Goal: Check status: Check status

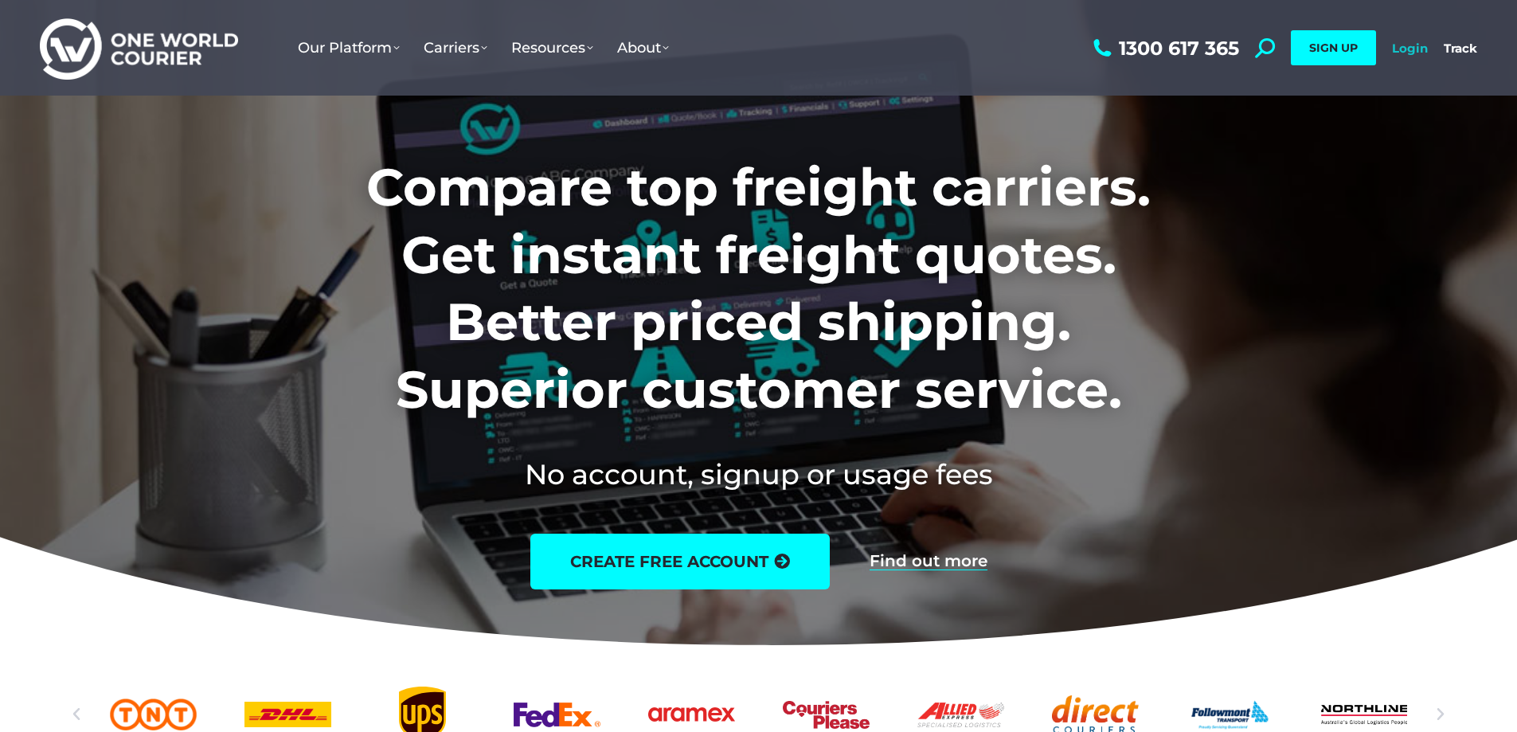
click at [1396, 45] on link "Login" at bounding box center [1410, 48] width 36 height 15
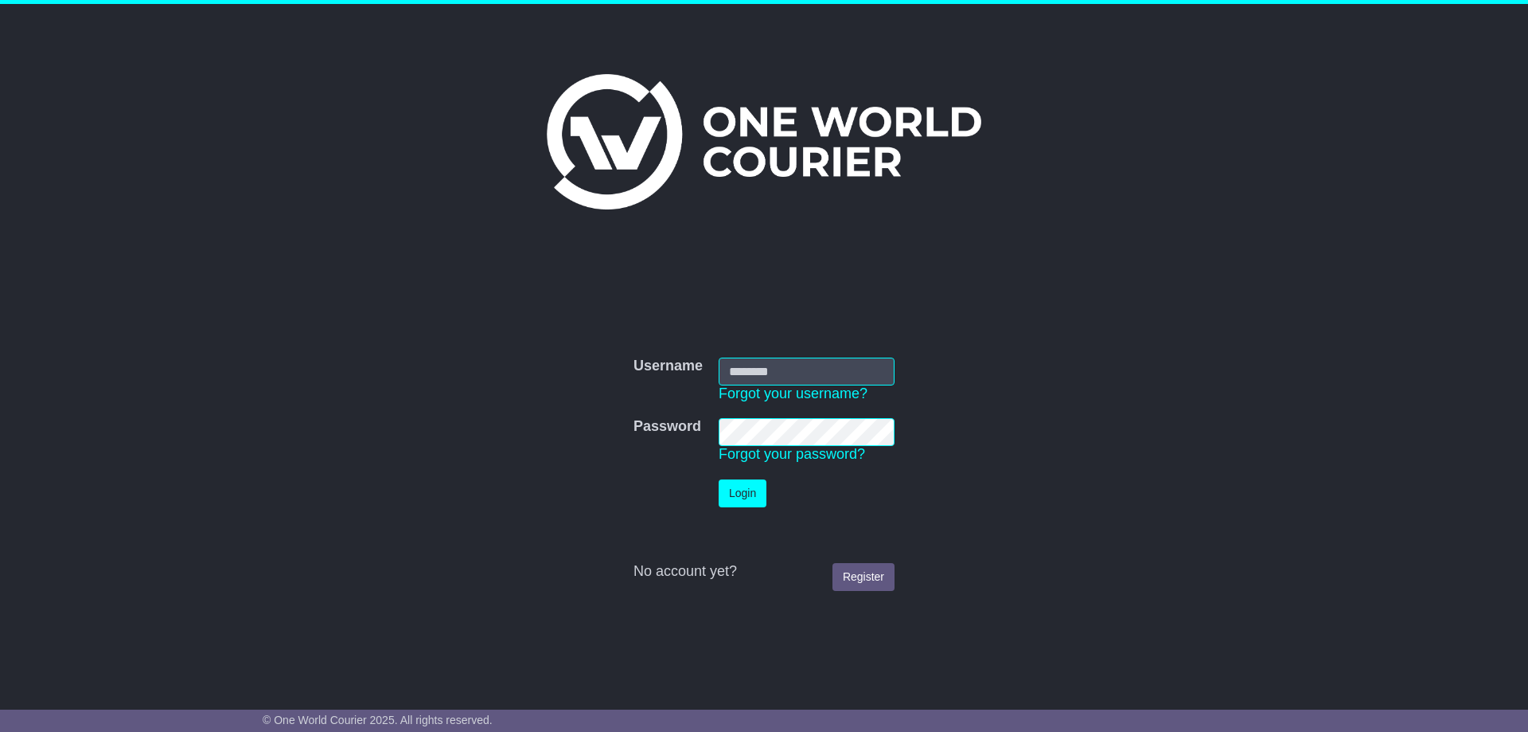
type input "**********"
click at [757, 502] on button "Login" at bounding box center [743, 493] width 48 height 28
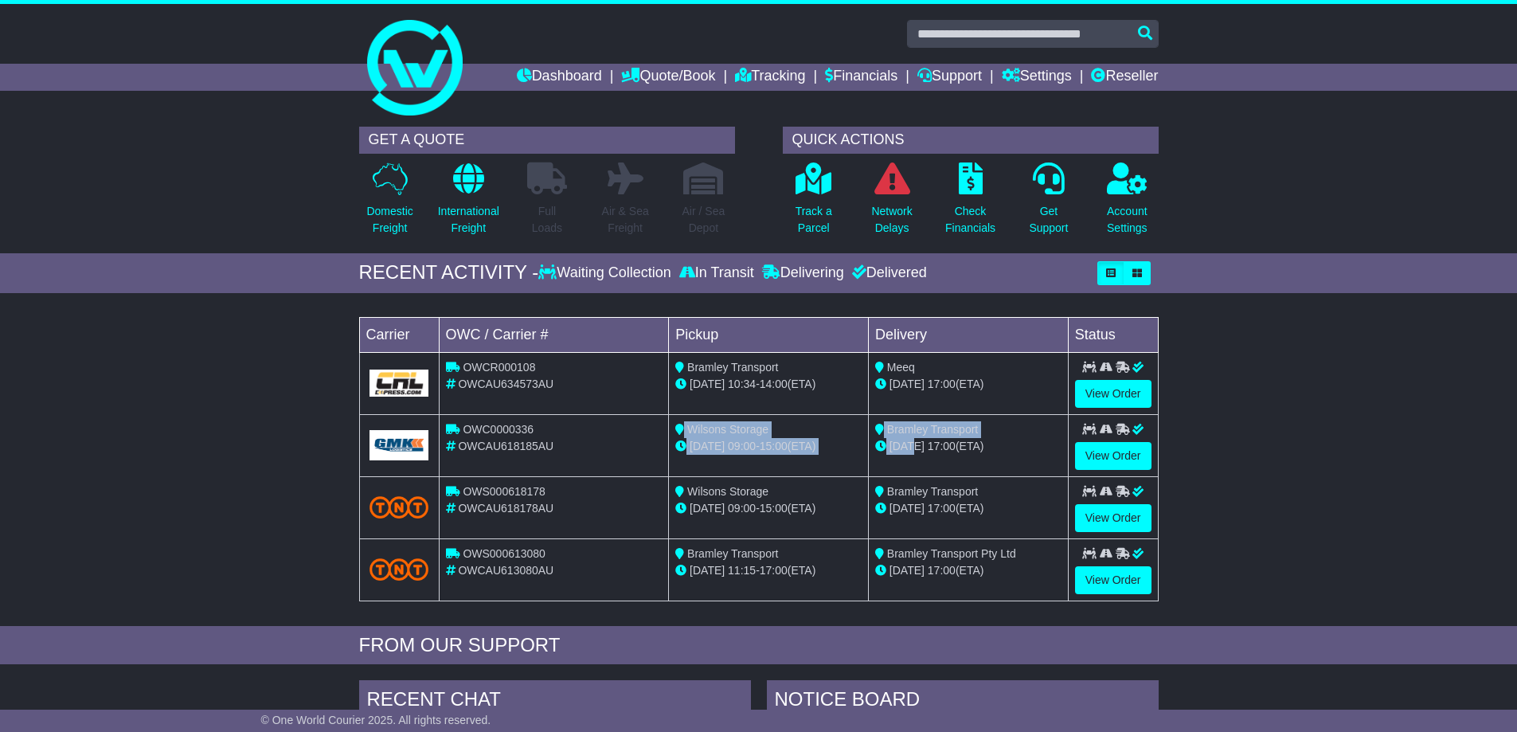
drag, startPoint x: 692, startPoint y: 429, endPoint x: 908, endPoint y: 451, distance: 216.8
click at [908, 451] on tr "OWC0000336 OWCAU618185AU Wilsons Storage [DATE] 09:00 - 15:00 (ETA) Bramley Tra…" at bounding box center [758, 445] width 798 height 62
drag, startPoint x: 992, startPoint y: 386, endPoint x: 749, endPoint y: 375, distance: 243.1
click at [753, 373] on tr "OWCR000108 OWCAU634573AU Bramley Transport 15 Aug 10:34 - 14:00 (ETA) Meeq 19 A…" at bounding box center [758, 383] width 798 height 62
drag, startPoint x: 692, startPoint y: 359, endPoint x: 830, endPoint y: 391, distance: 141.4
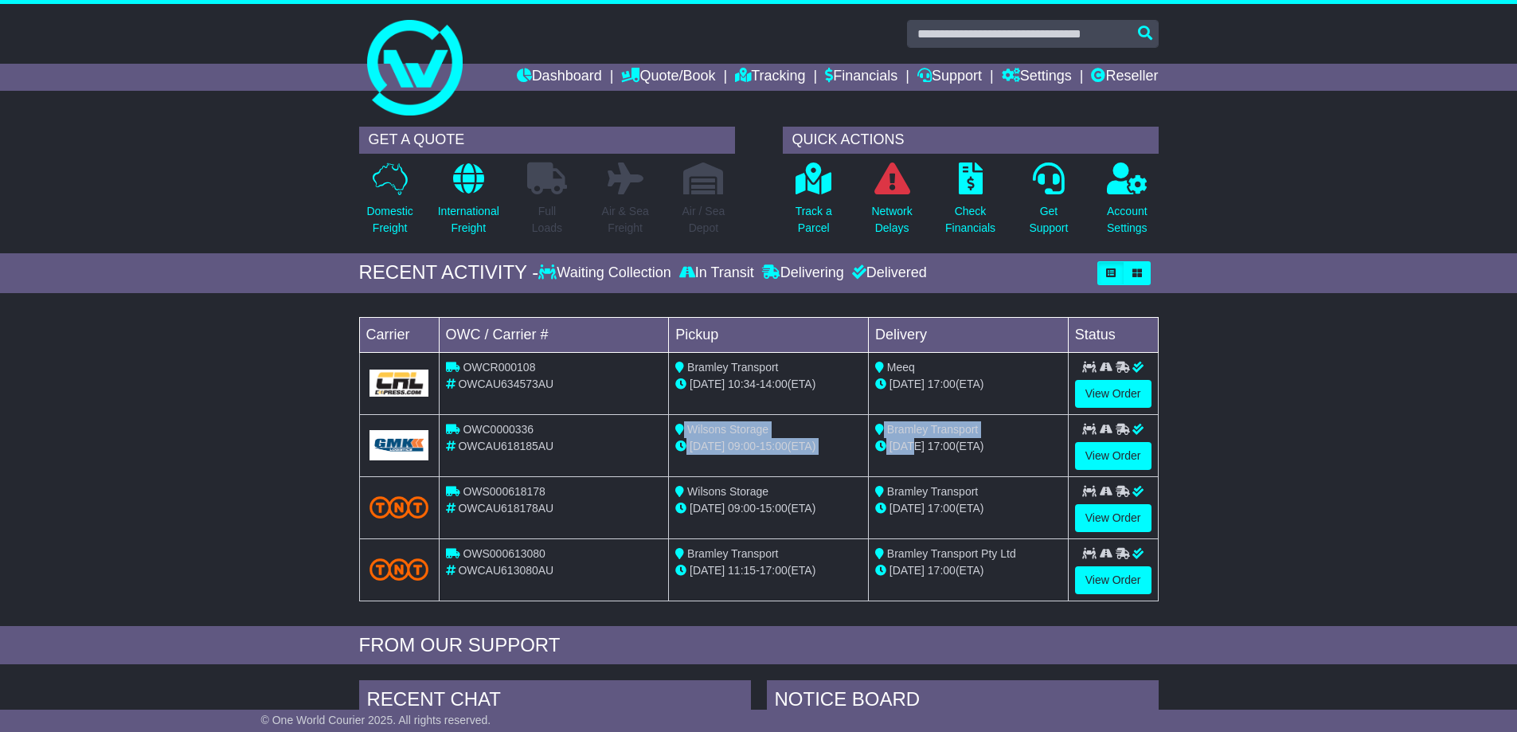
click at [830, 391] on td "Bramley Transport 15 Aug 10:34 - 14:00 (ETA)" at bounding box center [769, 383] width 200 height 62
click at [799, 385] on div "15 Aug 10:34 - 14:00 (ETA)" at bounding box center [768, 384] width 186 height 17
drag, startPoint x: 826, startPoint y: 385, endPoint x: 527, endPoint y: 361, distance: 300.3
click at [552, 359] on tr "OWCR000108 OWCAU634573AU Bramley Transport 15 Aug 10:34 - 14:00 (ETA) Meeq 19 A…" at bounding box center [758, 383] width 798 height 62
click at [394, 377] on img at bounding box center [399, 382] width 60 height 27
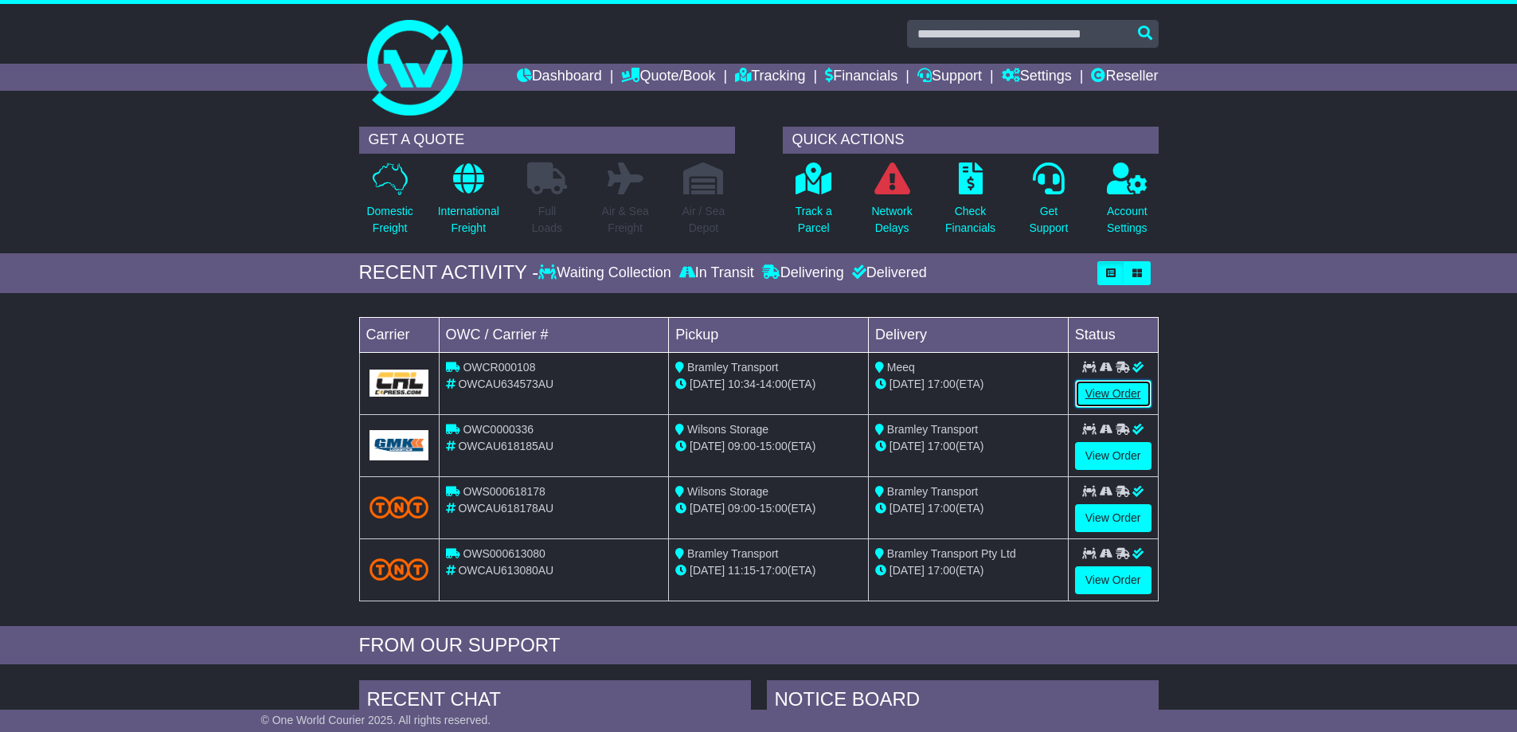
click at [1083, 382] on link "View Order" at bounding box center [1113, 394] width 76 height 28
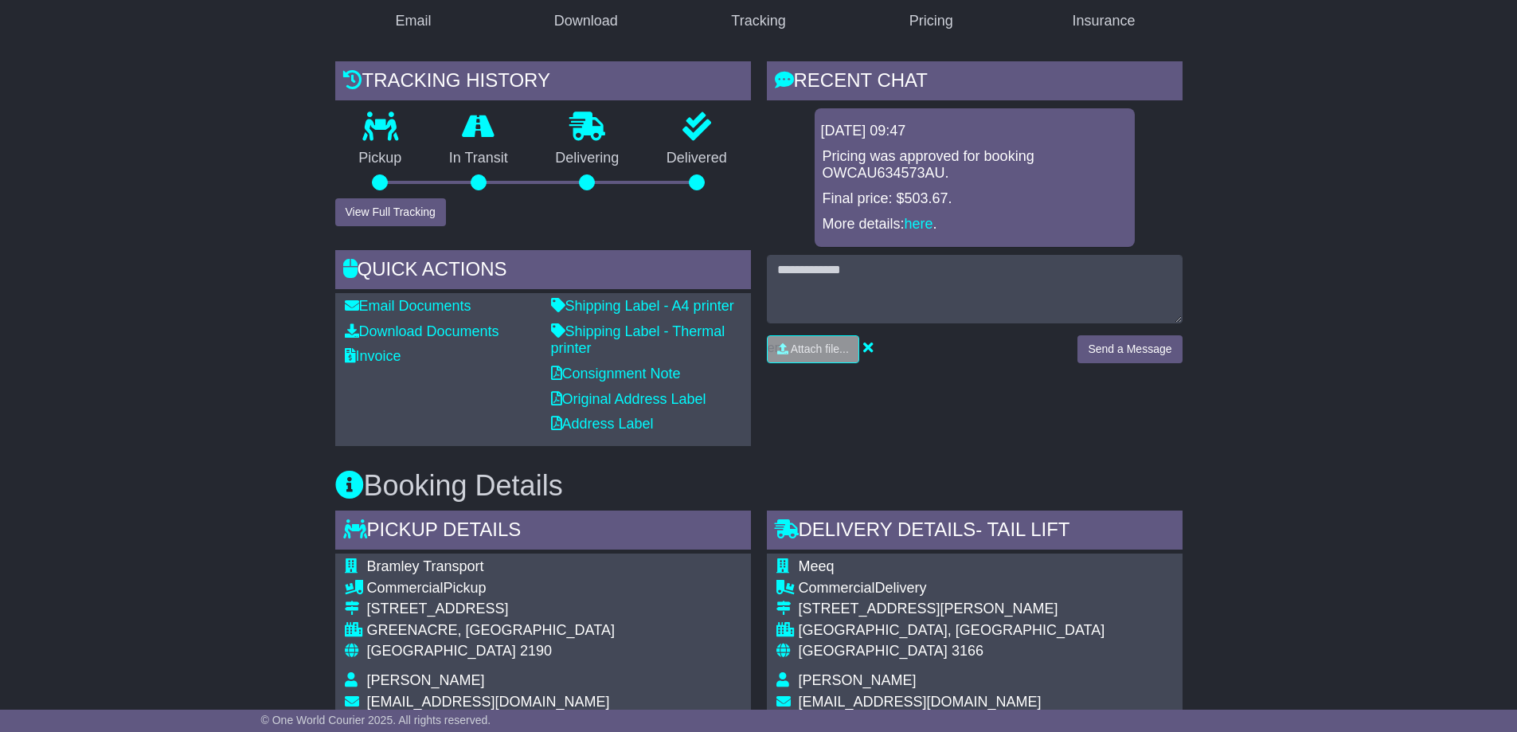
scroll to position [318, 0]
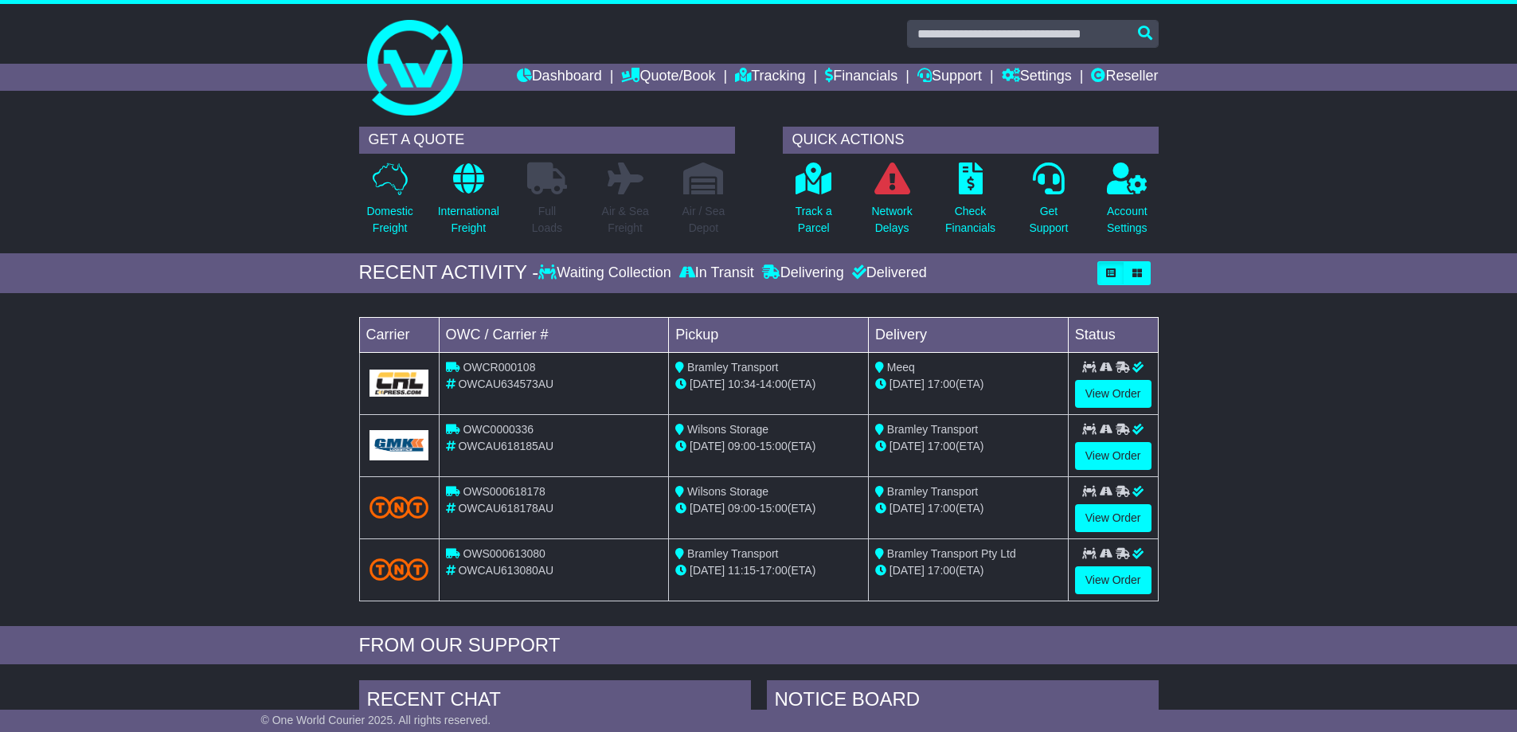
drag, startPoint x: 854, startPoint y: 541, endPoint x: 887, endPoint y: 555, distance: 35.6
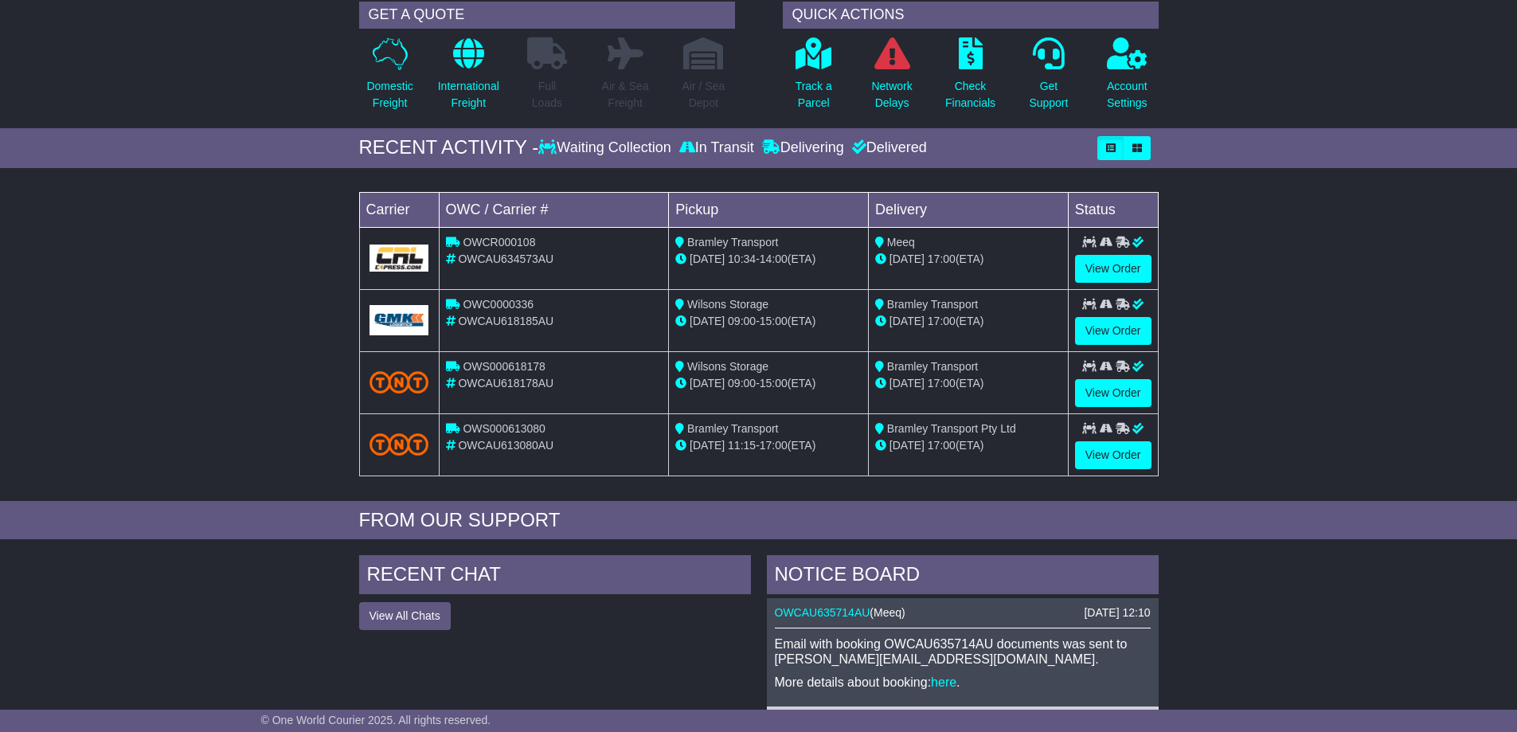
scroll to position [239, 0]
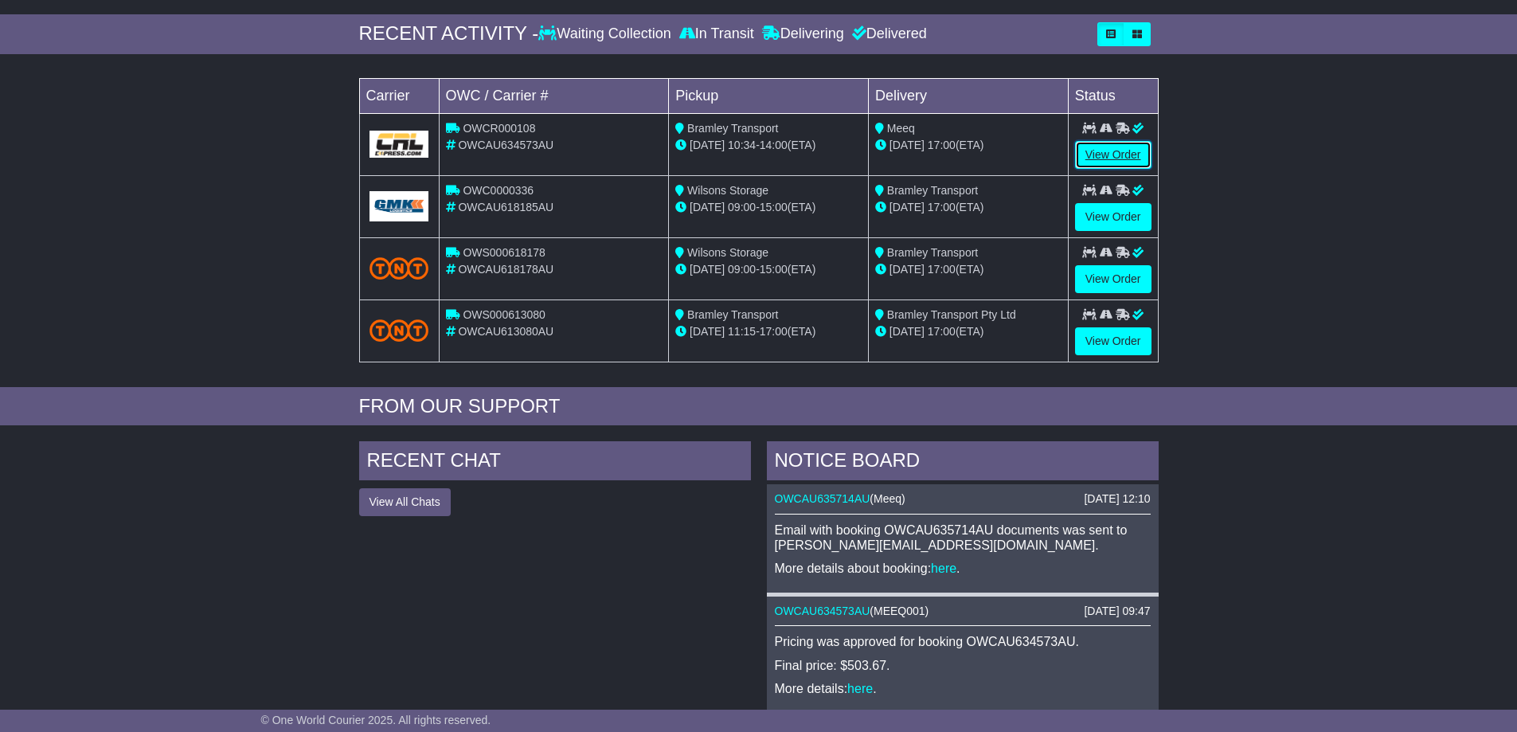
click at [1117, 150] on link "View Order" at bounding box center [1113, 155] width 76 height 28
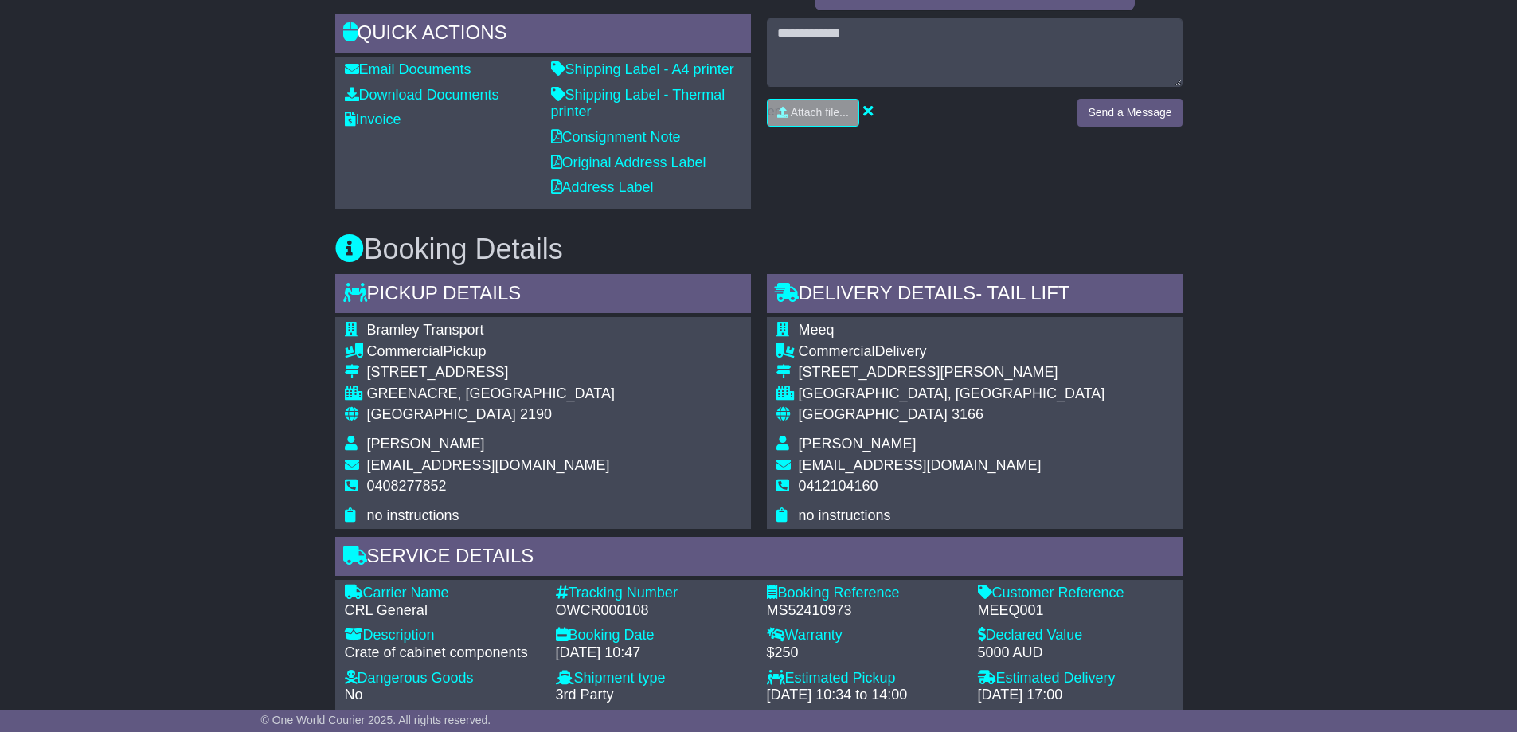
scroll to position [637, 0]
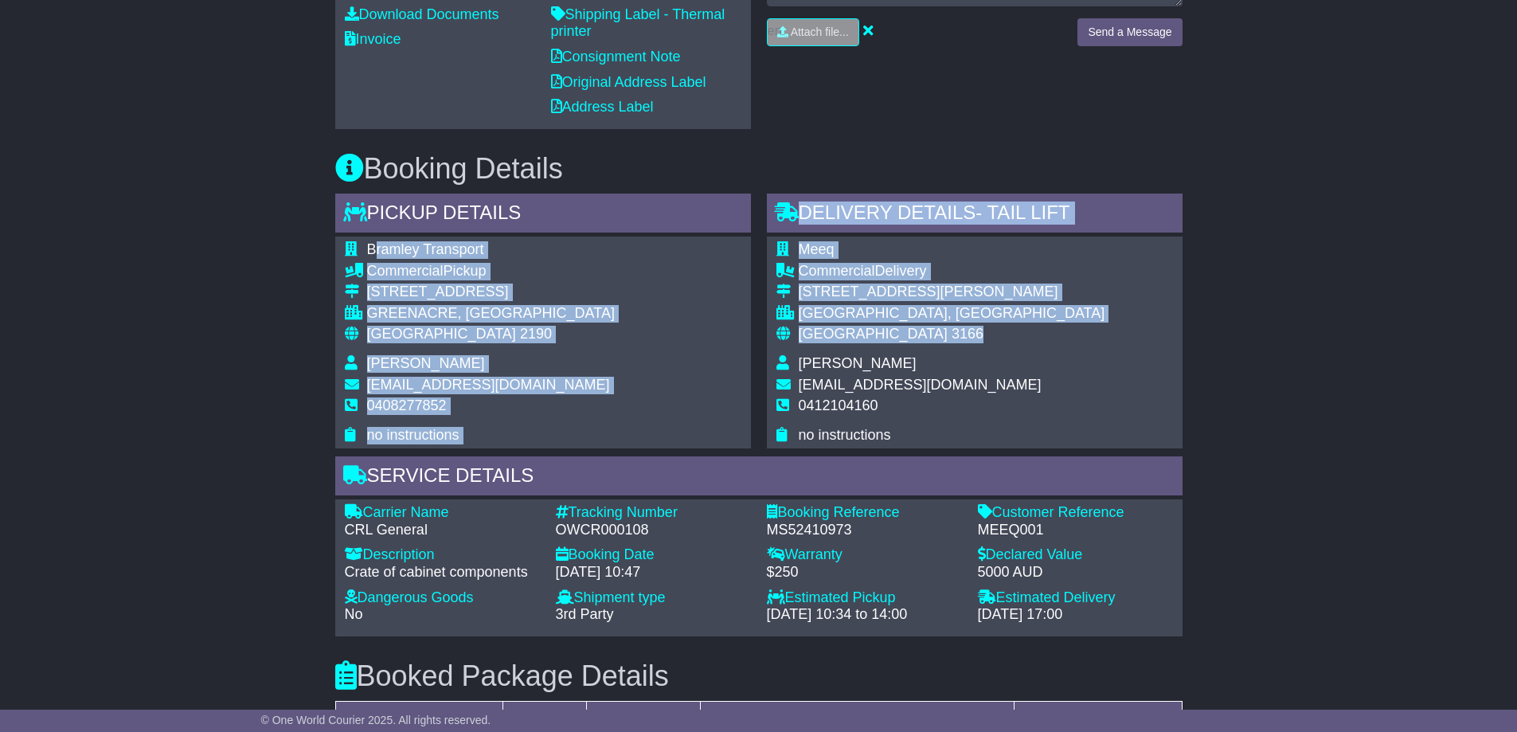
drag, startPoint x: 372, startPoint y: 244, endPoint x: 949, endPoint y: 338, distance: 584.9
click at [949, 338] on div "Pickup Details - Tail Lift Bramley Transport Commercial Pickup [STREET_ADDRESS]…" at bounding box center [758, 414] width 863 height 443
click at [949, 338] on div "Australia 3166" at bounding box center [951, 335] width 306 height 18
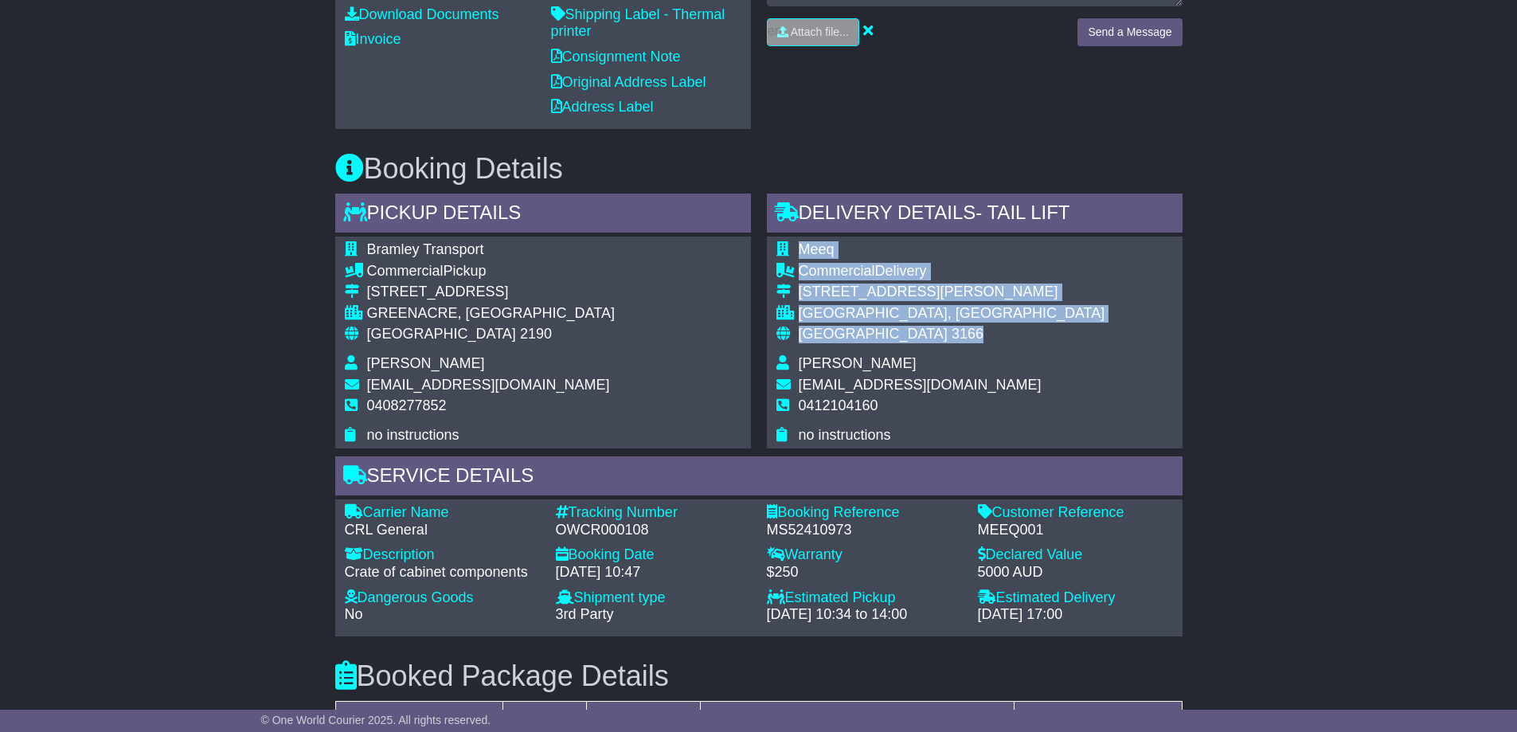
drag, startPoint x: 939, startPoint y: 341, endPoint x: 802, endPoint y: 243, distance: 169.0
click at [802, 243] on tbody "Meeq Commercial Delivery [STREET_ADDRESS][PERSON_NAME] [GEOGRAPHIC_DATA], [GEOG…" at bounding box center [940, 342] width 329 height 202
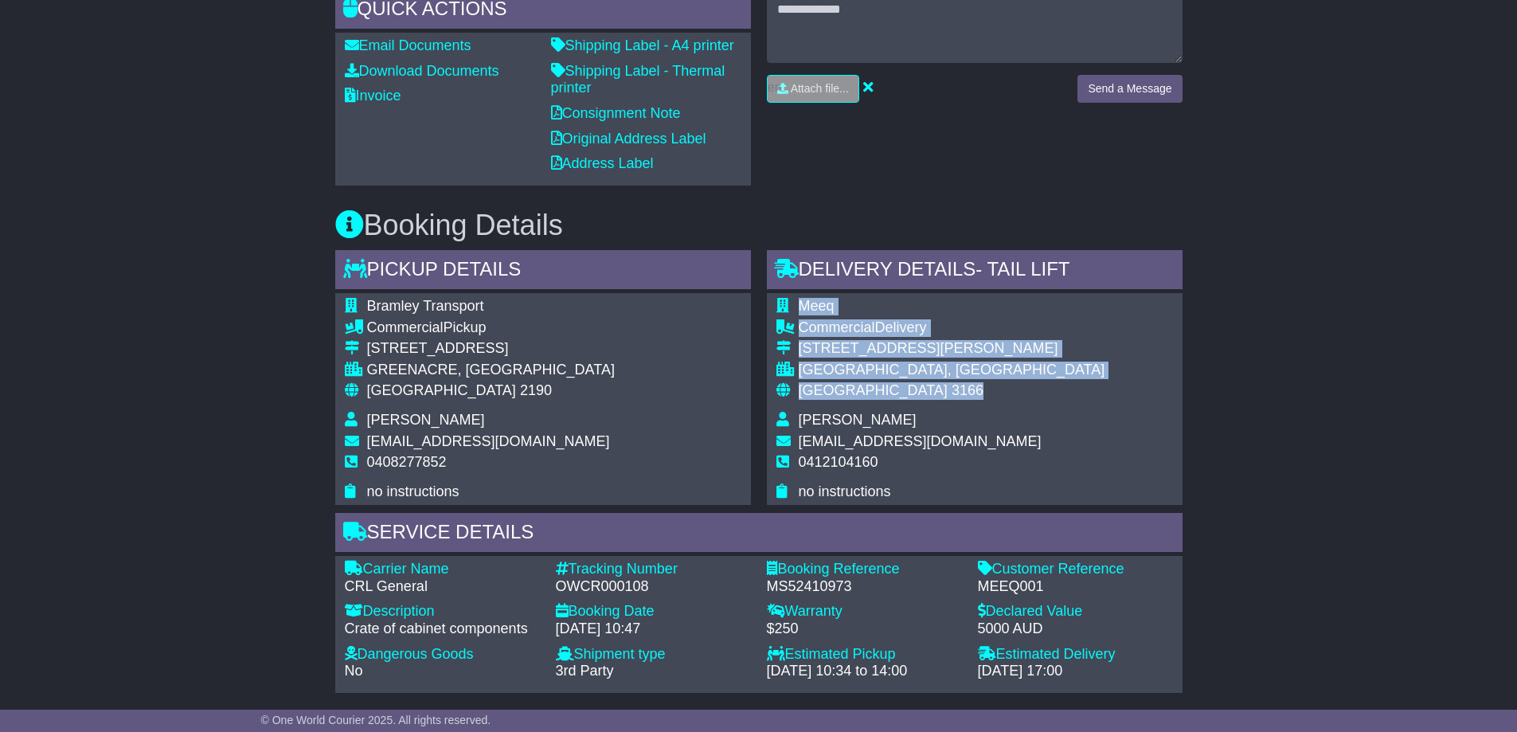
scroll to position [557, 0]
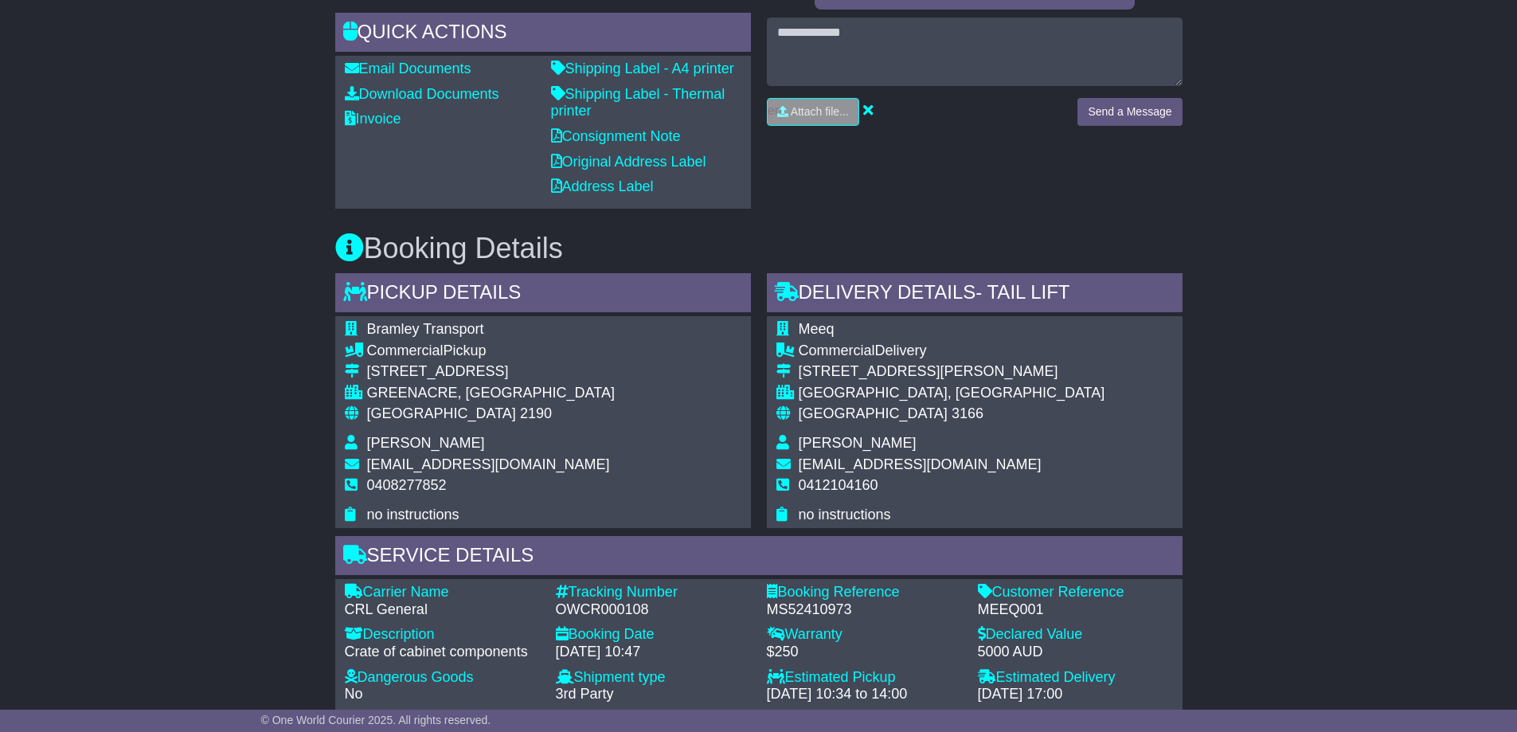
click at [1017, 398] on div "Meeq Commercial Delivery [STREET_ADDRESS][PERSON_NAME] [GEOGRAPHIC_DATA], [GEOG…" at bounding box center [975, 422] width 416 height 212
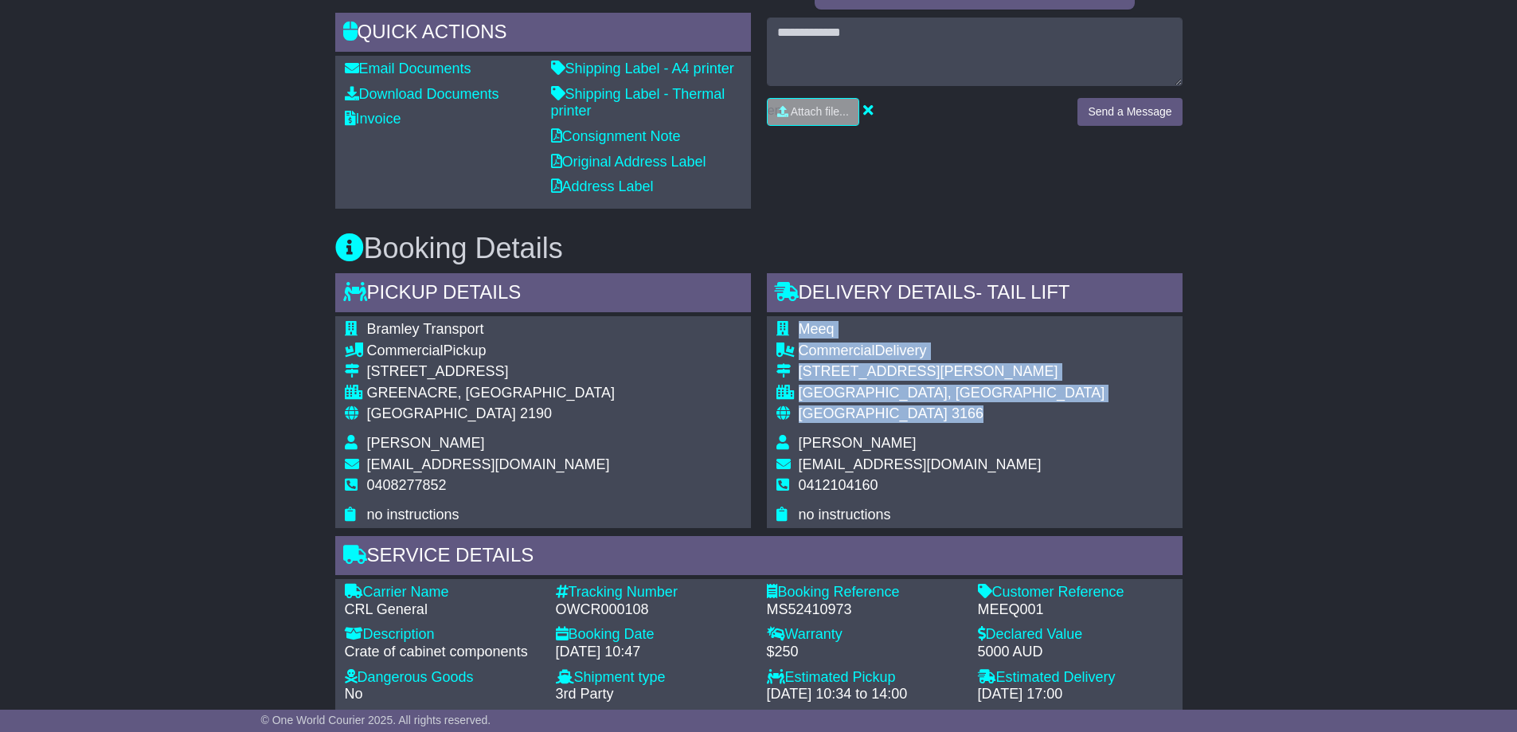
drag, startPoint x: 901, startPoint y: 408, endPoint x: 799, endPoint y: 330, distance: 127.9
click at [799, 330] on tbody "Meeq Commercial Delivery [STREET_ADDRESS][PERSON_NAME] [GEOGRAPHIC_DATA], [GEOG…" at bounding box center [940, 422] width 329 height 202
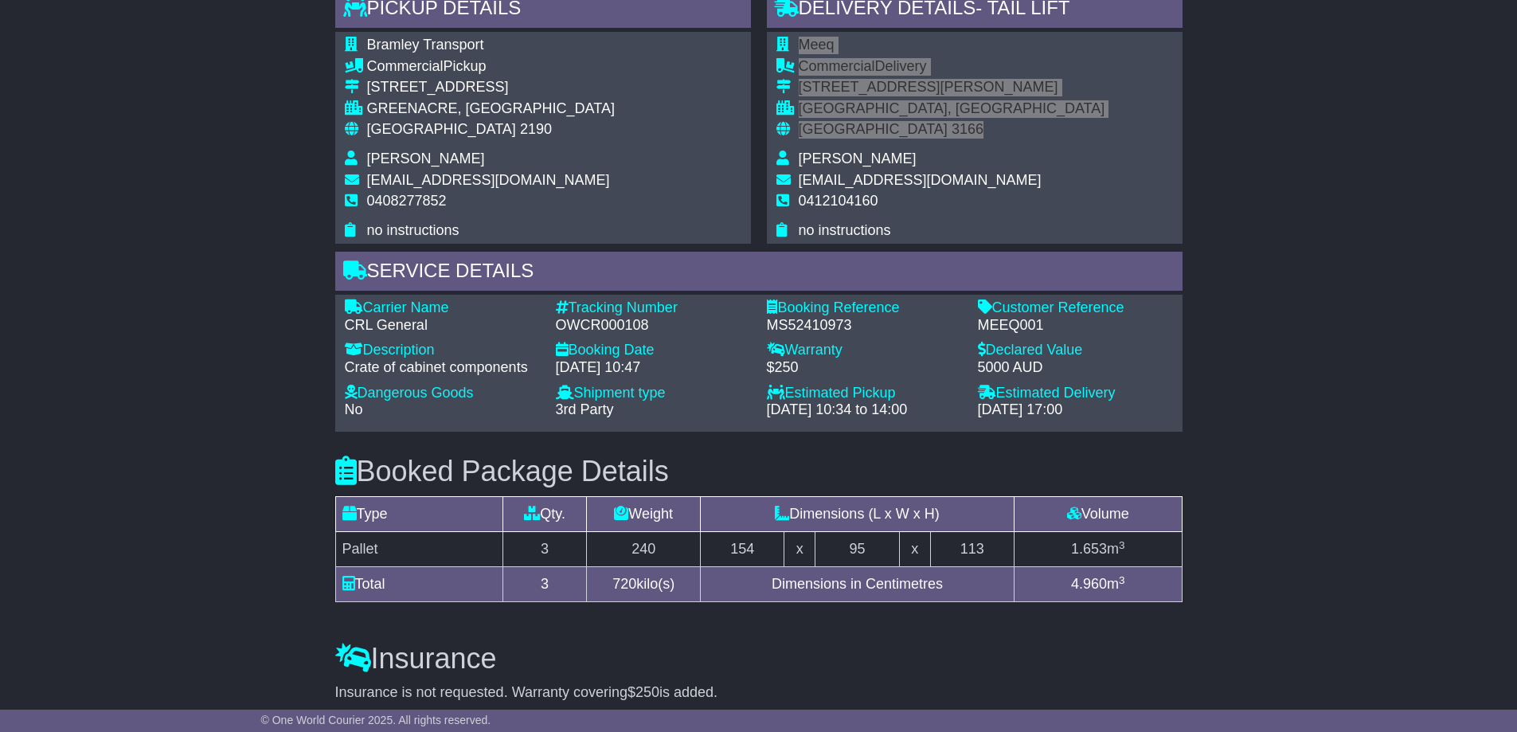
scroll to position [876, 0]
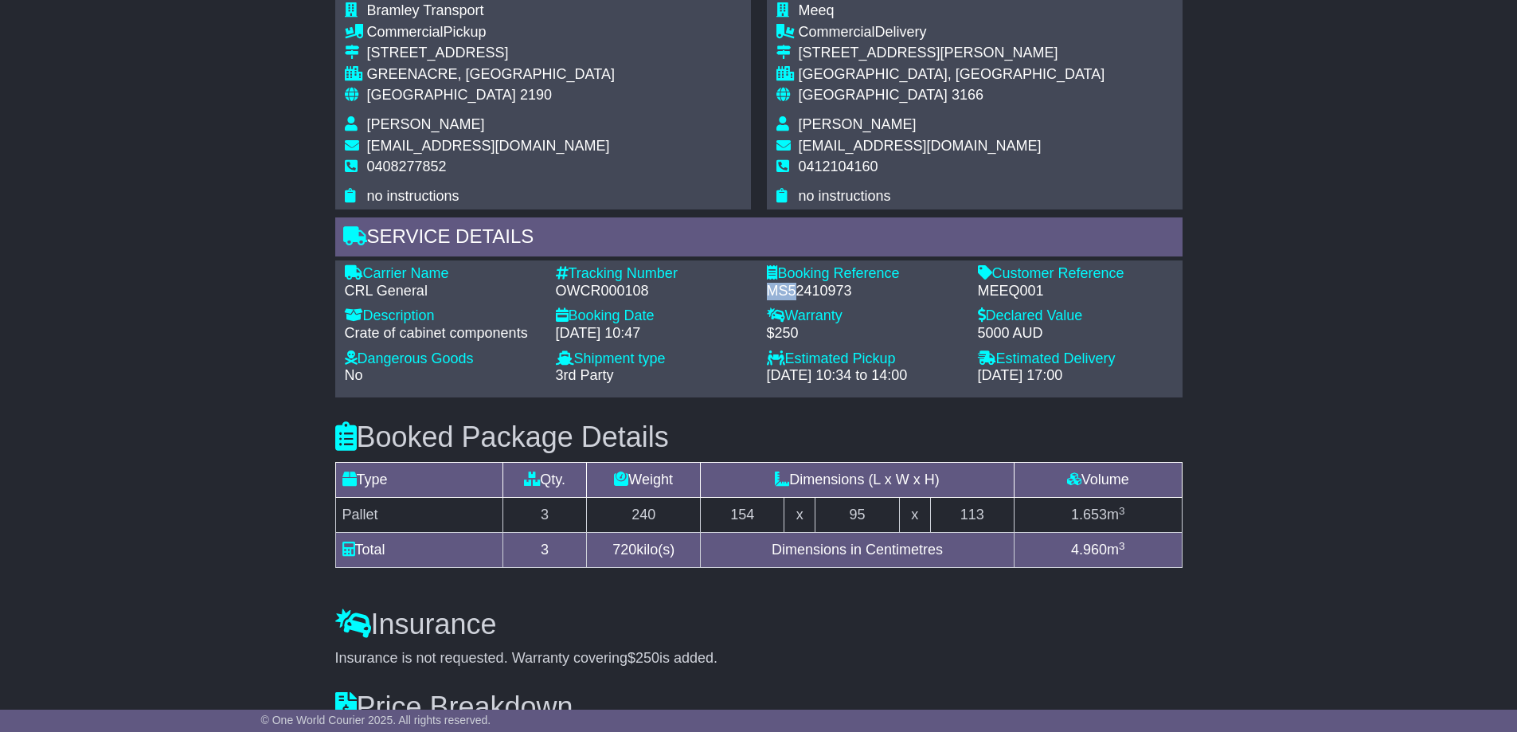
drag, startPoint x: 759, startPoint y: 290, endPoint x: 798, endPoint y: 299, distance: 40.2
click at [798, 299] on div "Booking Reference - MS52410973" at bounding box center [864, 282] width 211 height 34
click at [420, 286] on div "CRL General" at bounding box center [442, 292] width 195 height 18
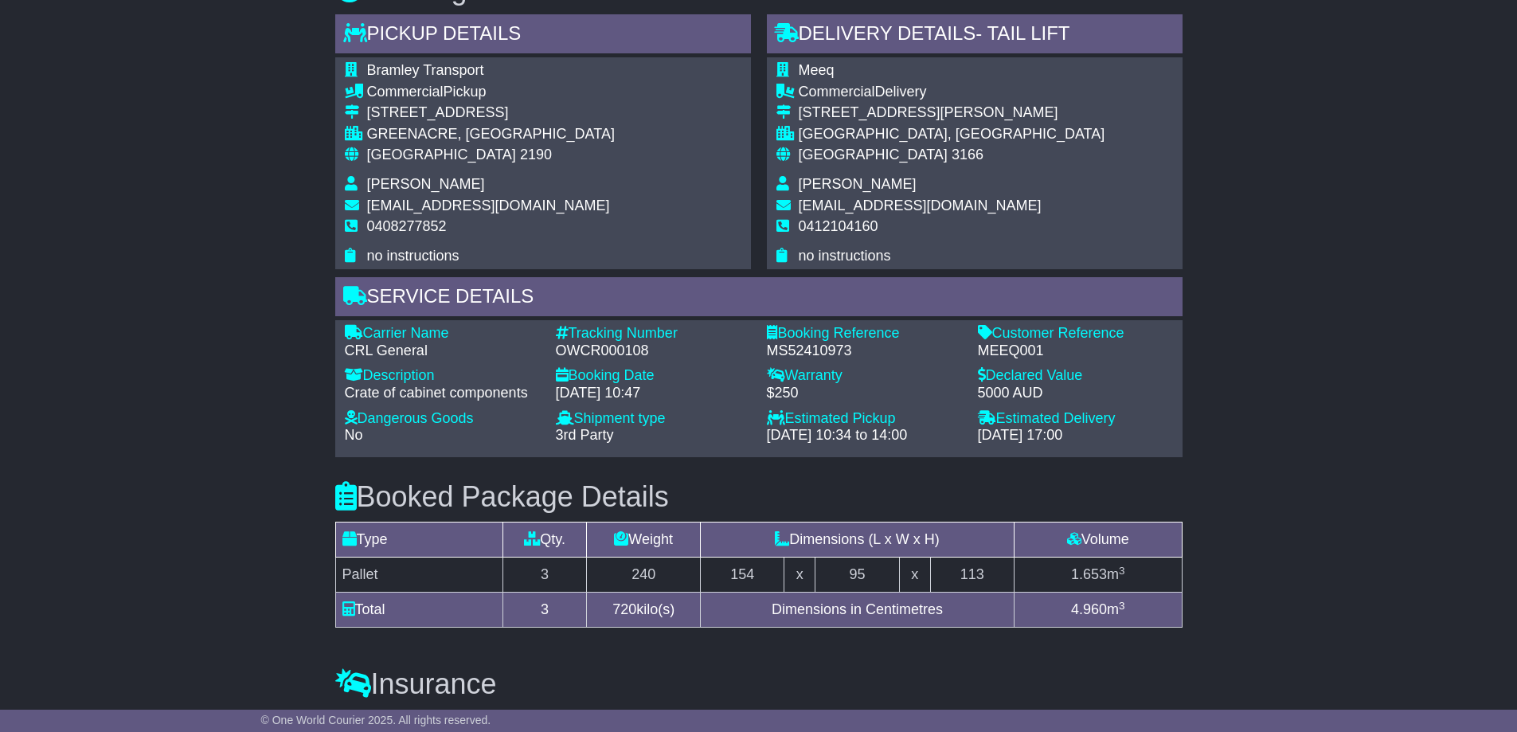
scroll to position [736, 0]
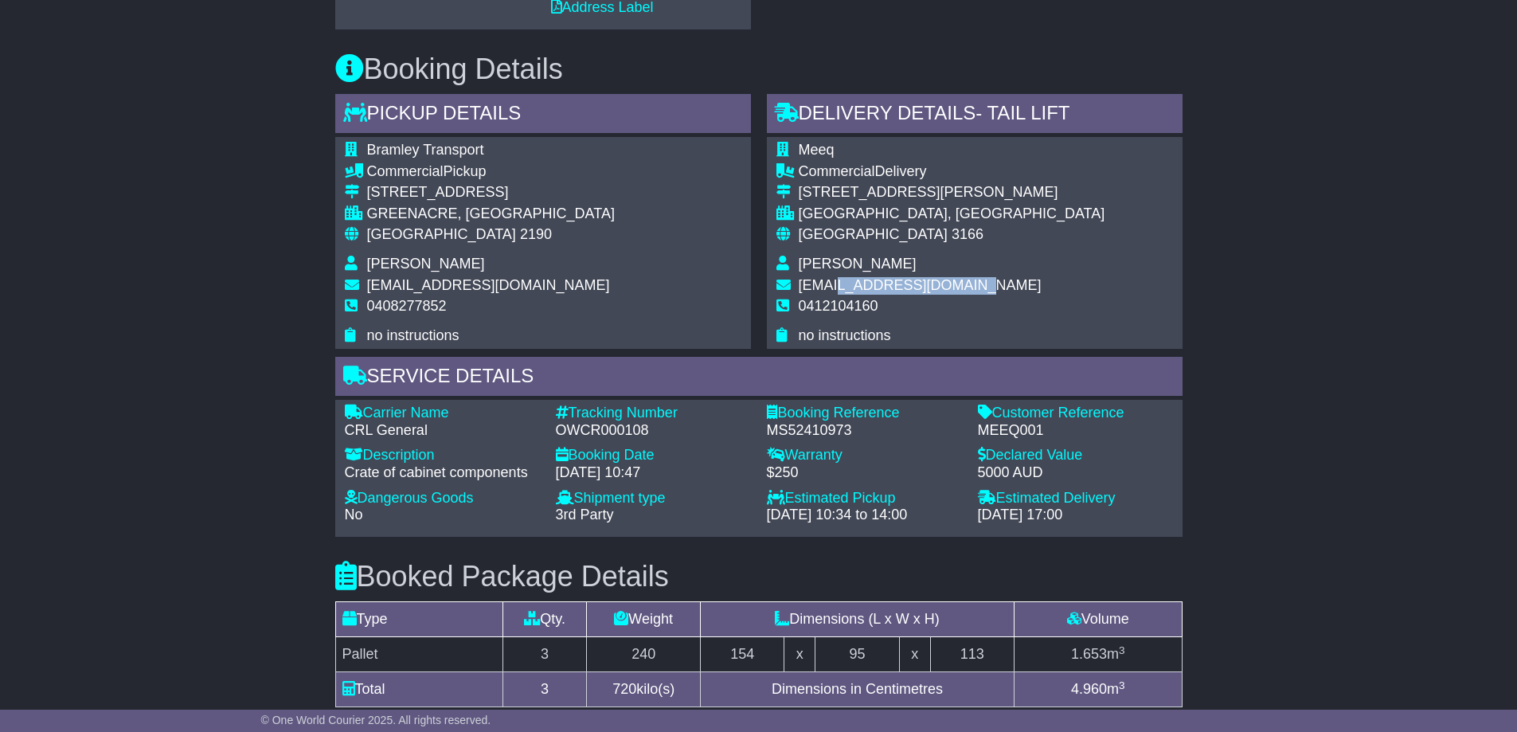
drag, startPoint x: 977, startPoint y: 287, endPoint x: 838, endPoint y: 288, distance: 138.5
click at [838, 288] on span "[EMAIL_ADDRESS][DOMAIN_NAME]" at bounding box center [919, 285] width 243 height 16
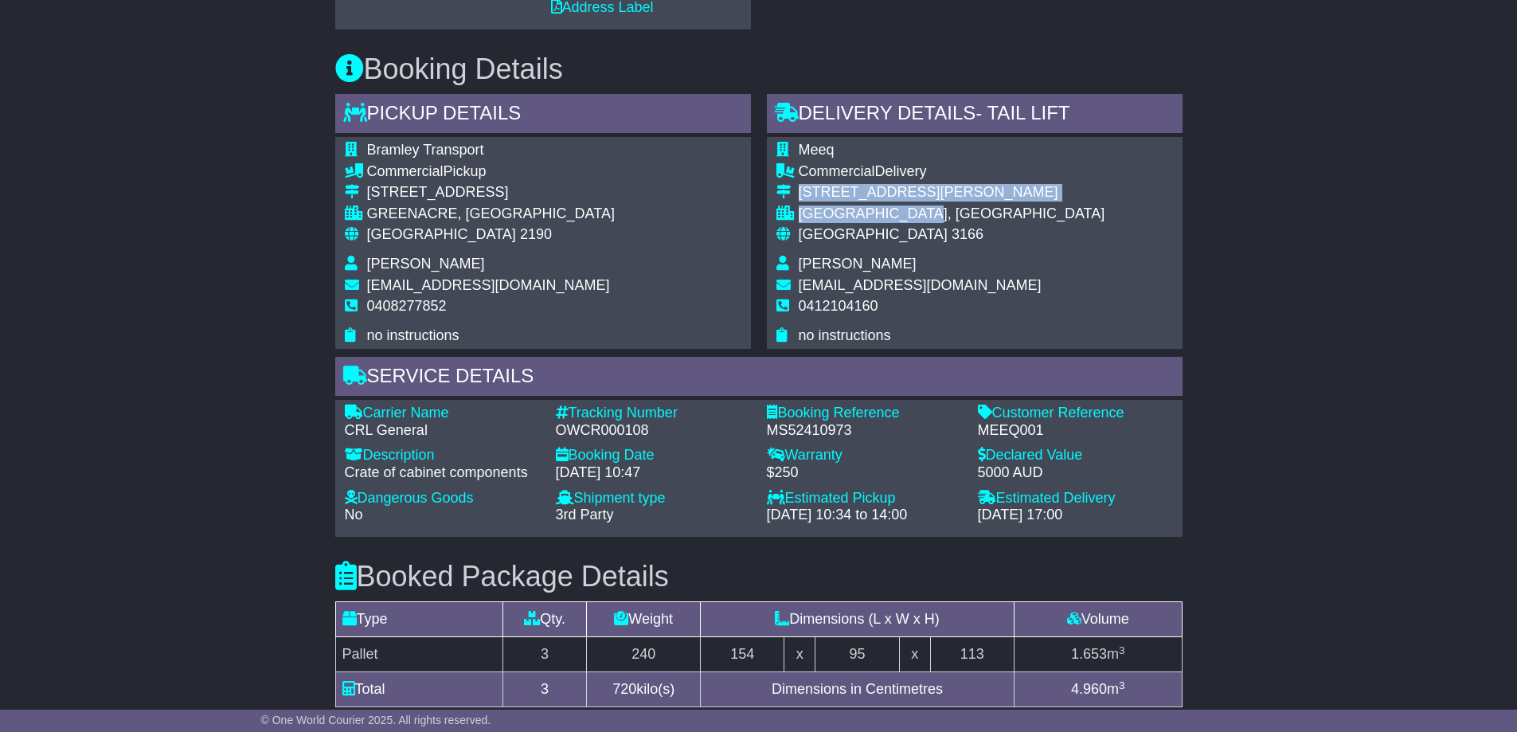
drag, startPoint x: 796, startPoint y: 185, endPoint x: 906, endPoint y: 212, distance: 113.1
click at [943, 215] on tbody "Meeq Commercial Delivery [STREET_ADDRESS][PERSON_NAME] [GEOGRAPHIC_DATA], [GEOG…" at bounding box center [940, 243] width 329 height 202
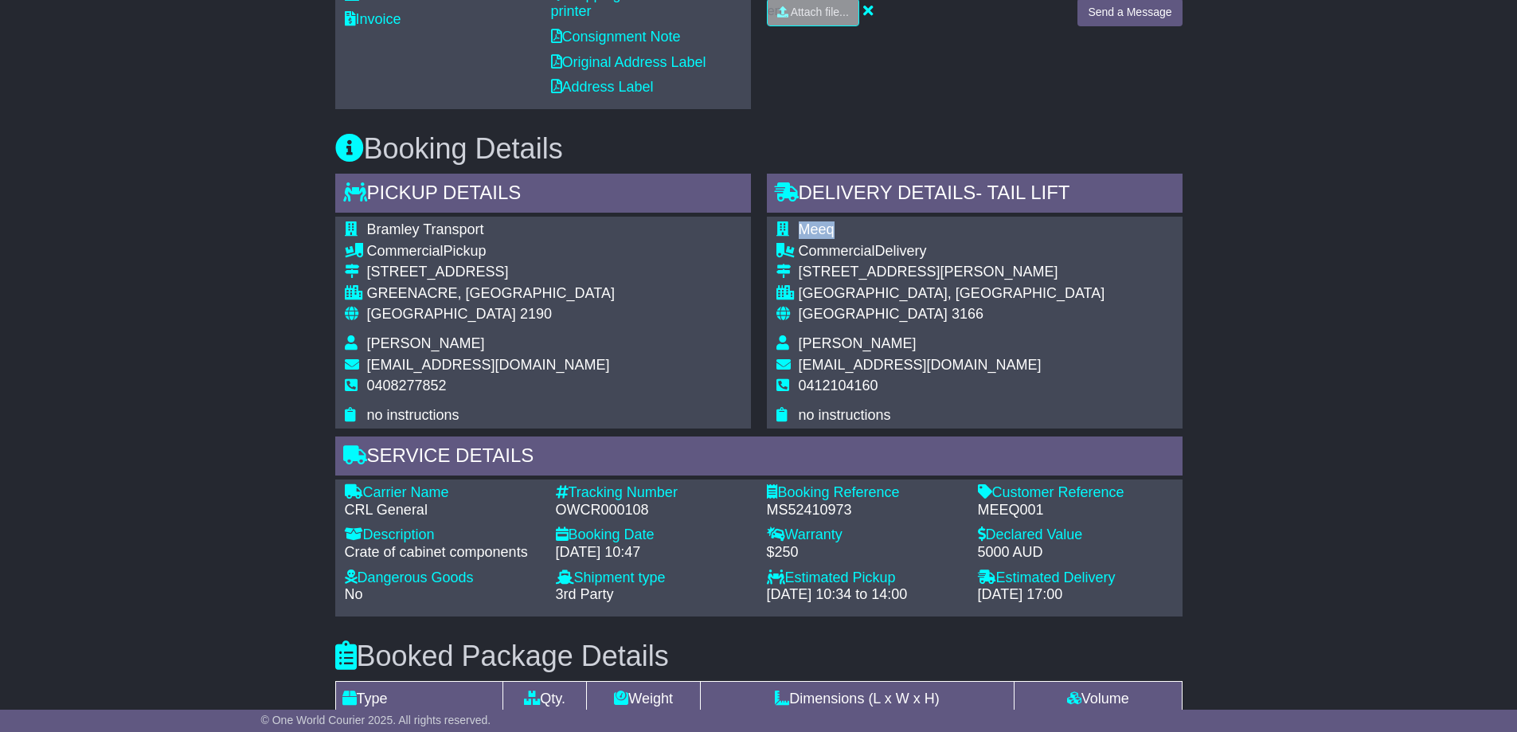
drag, startPoint x: 801, startPoint y: 228, endPoint x: 917, endPoint y: 244, distance: 117.3
click at [892, 244] on tbody "Meeq Commercial Delivery [STREET_ADDRESS][PERSON_NAME] [GEOGRAPHIC_DATA], [GEOG…" at bounding box center [940, 322] width 329 height 202
click at [1101, 346] on div "Meeq Commercial Delivery [STREET_ADDRESS][PERSON_NAME] [GEOGRAPHIC_DATA], [GEOG…" at bounding box center [975, 323] width 416 height 212
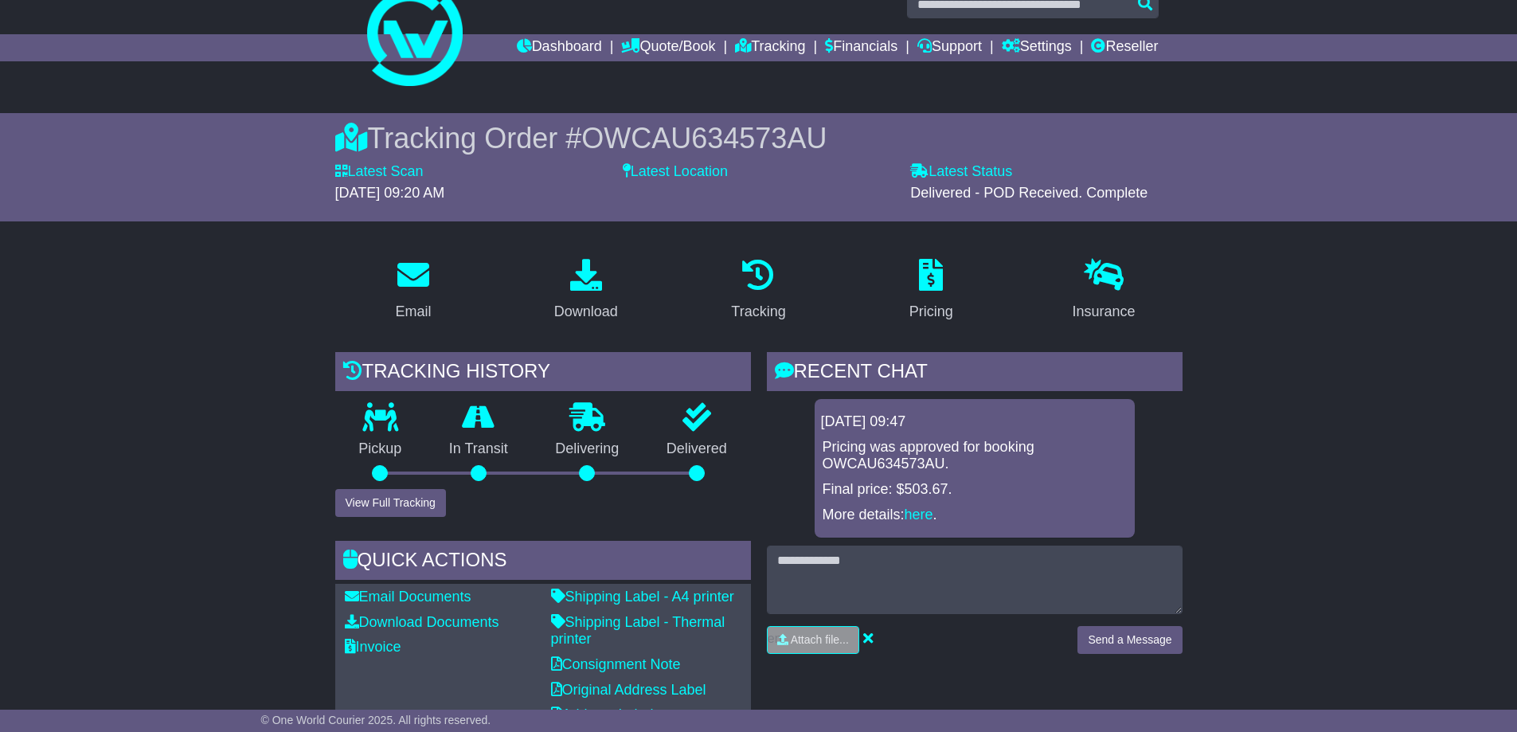
scroll to position [20, 0]
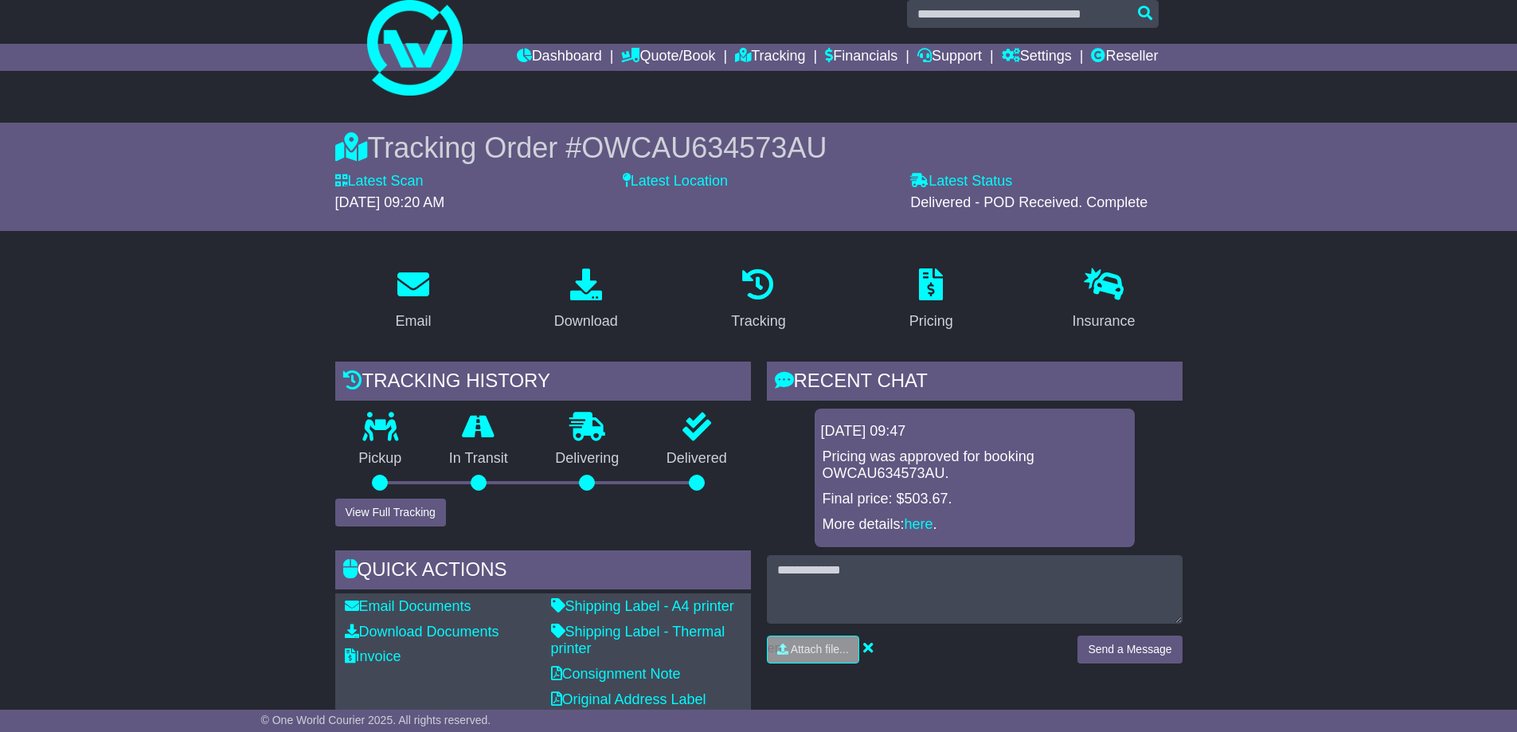
drag, startPoint x: 1521, startPoint y: 388, endPoint x: 1265, endPoint y: 394, distance: 256.4
